Goal: Task Accomplishment & Management: Manage account settings

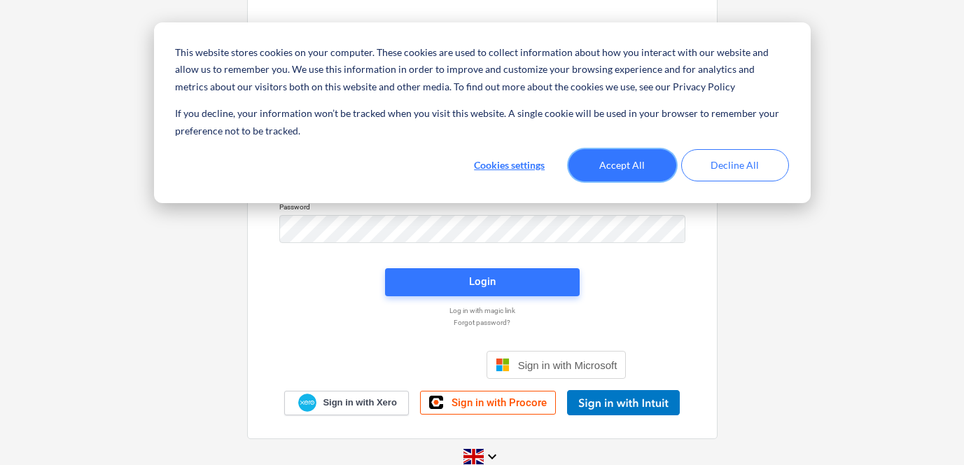
click at [583, 173] on button "Accept All" at bounding box center [623, 165] width 108 height 32
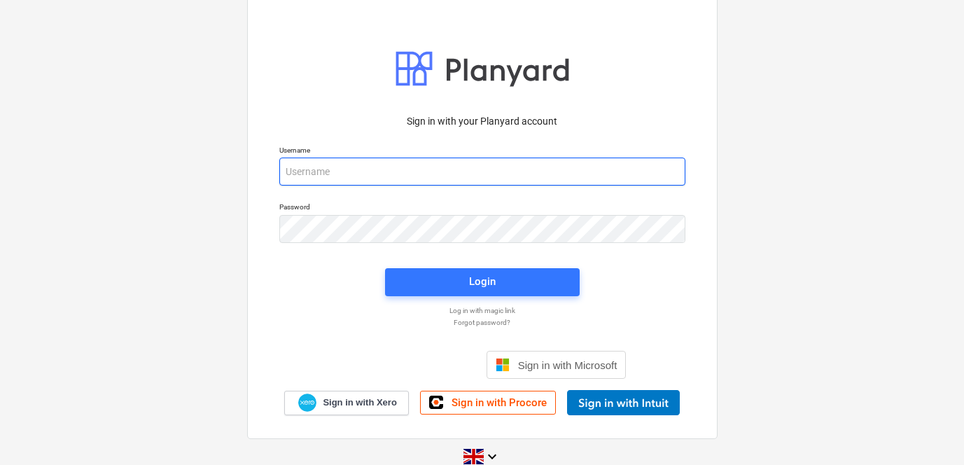
click at [485, 182] on input "email" at bounding box center [482, 172] width 406 height 28
type input "[PERSON_NAME][EMAIL_ADDRESS][DOMAIN_NAME]"
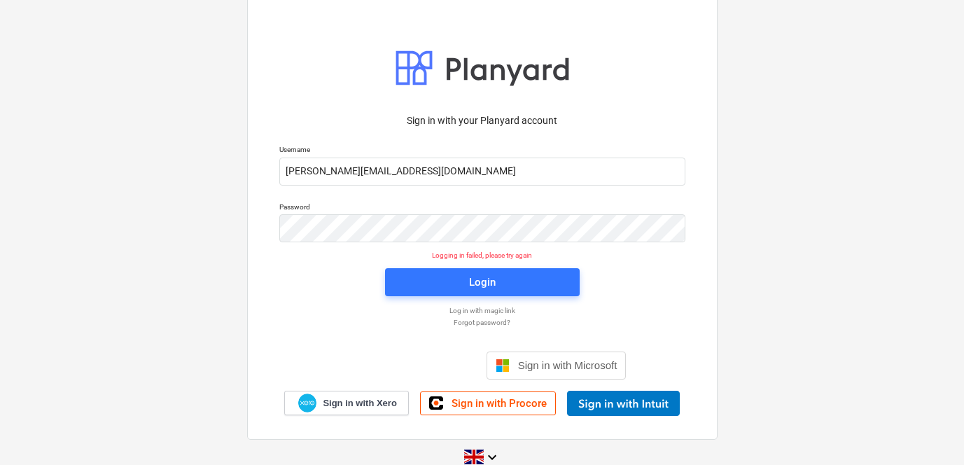
click at [482, 308] on p "Log in with magic link" at bounding box center [482, 310] width 420 height 9
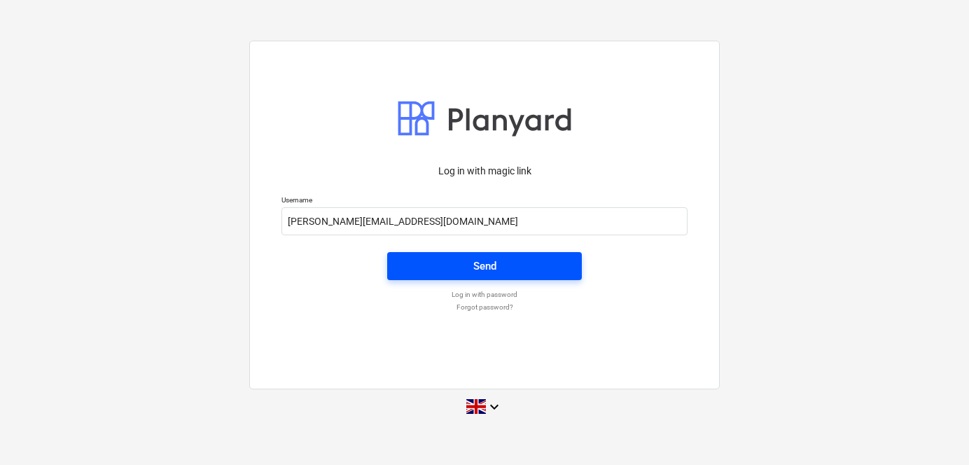
click at [497, 265] on span "Send" at bounding box center [484, 266] width 161 height 18
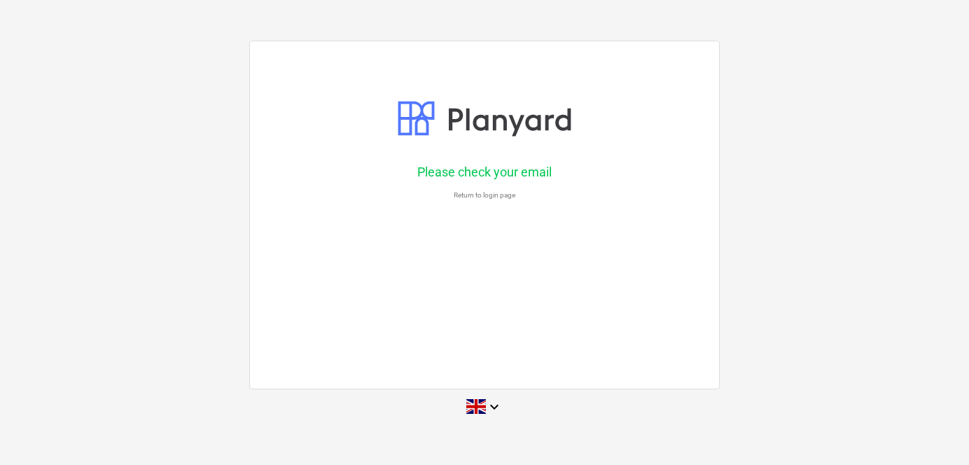
click at [480, 188] on div "Please check your email" at bounding box center [484, 172] width 423 height 34
click at [480, 191] on p "Return to login page" at bounding box center [484, 194] width 420 height 9
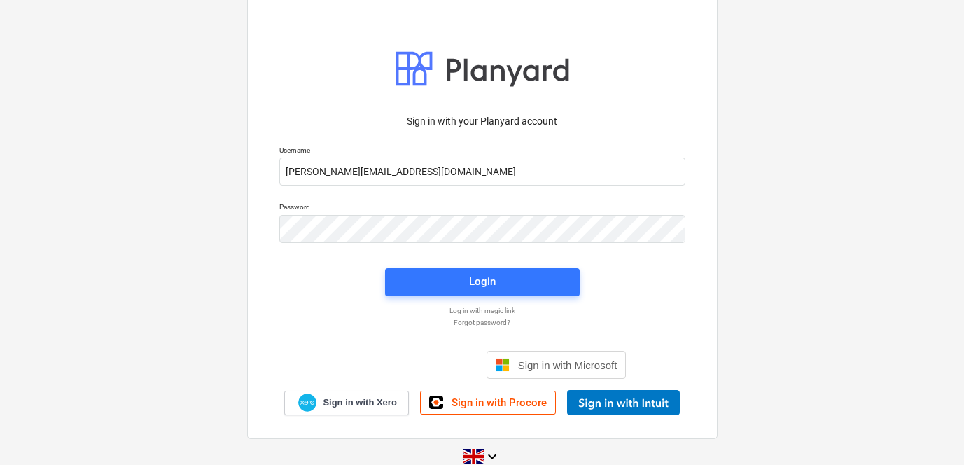
click at [485, 320] on p "Forgot password?" at bounding box center [482, 322] width 420 height 9
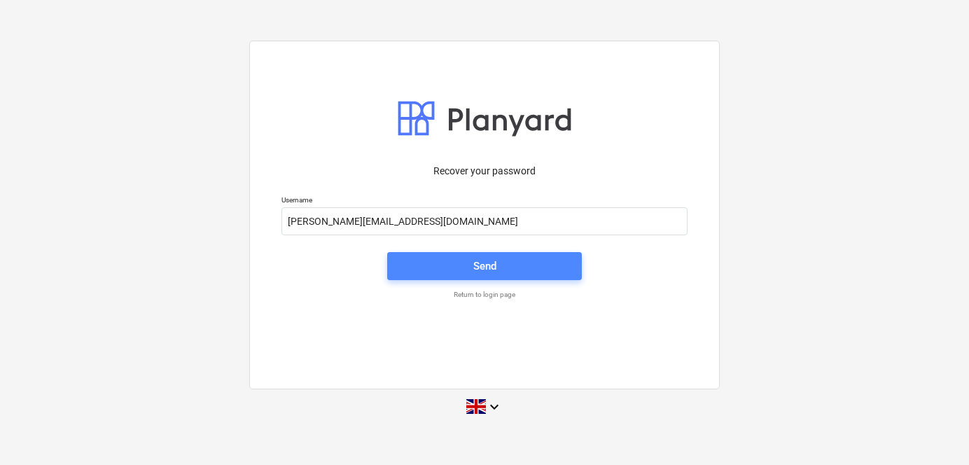
click at [473, 275] on button "Send" at bounding box center [484, 266] width 195 height 28
